Goal: Task Accomplishment & Management: Manage account settings

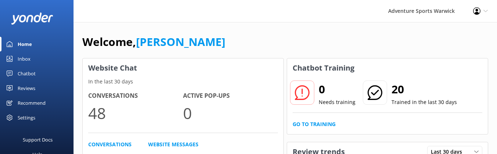
click at [28, 89] on div "Reviews" at bounding box center [27, 88] width 18 height 15
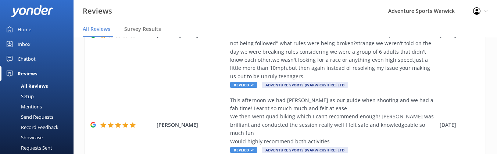
scroll to position [138, 0]
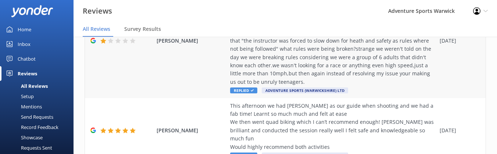
click at [279, 65] on div "Very poor experience for the price.started of practising on a small course whic…" at bounding box center [333, 37] width 206 height 99
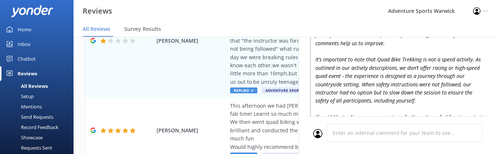
scroll to position [199, 0]
